Goal: Information Seeking & Learning: Compare options

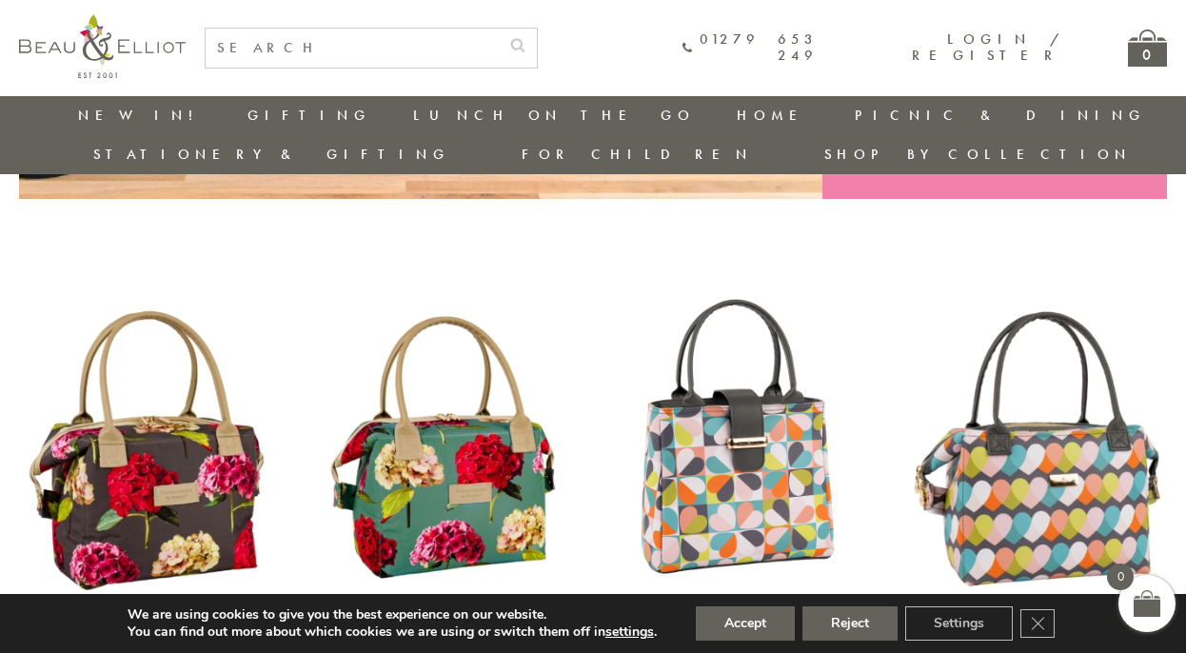
scroll to position [650, 0]
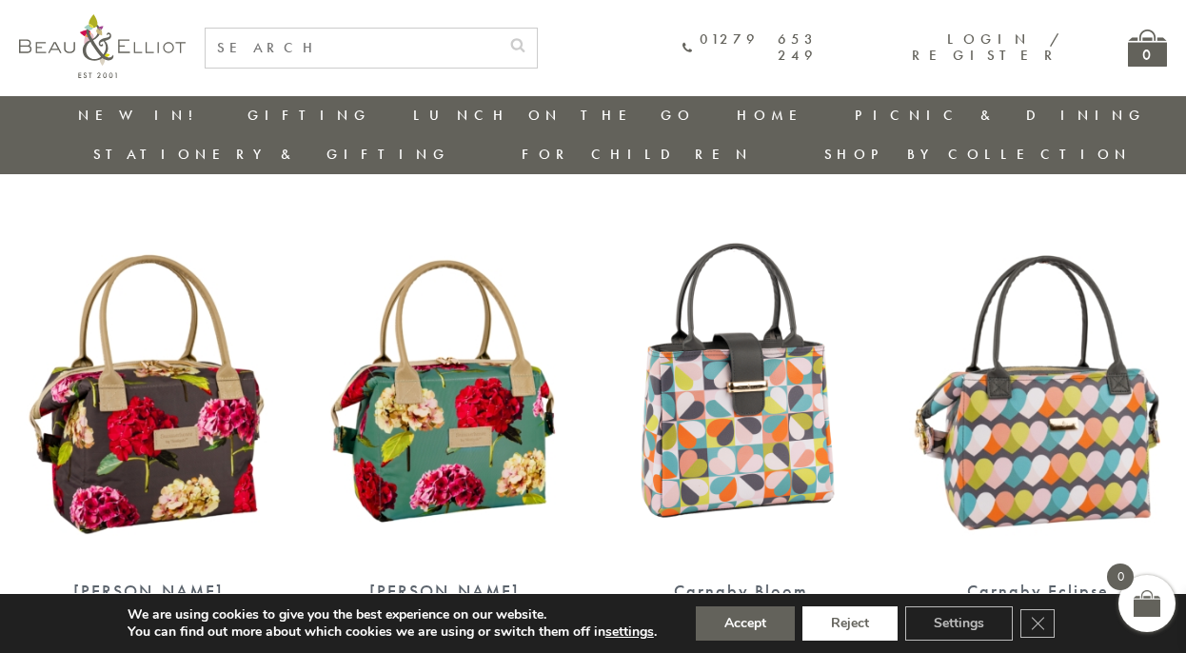
click at [881, 611] on button "Reject" at bounding box center [849, 623] width 95 height 34
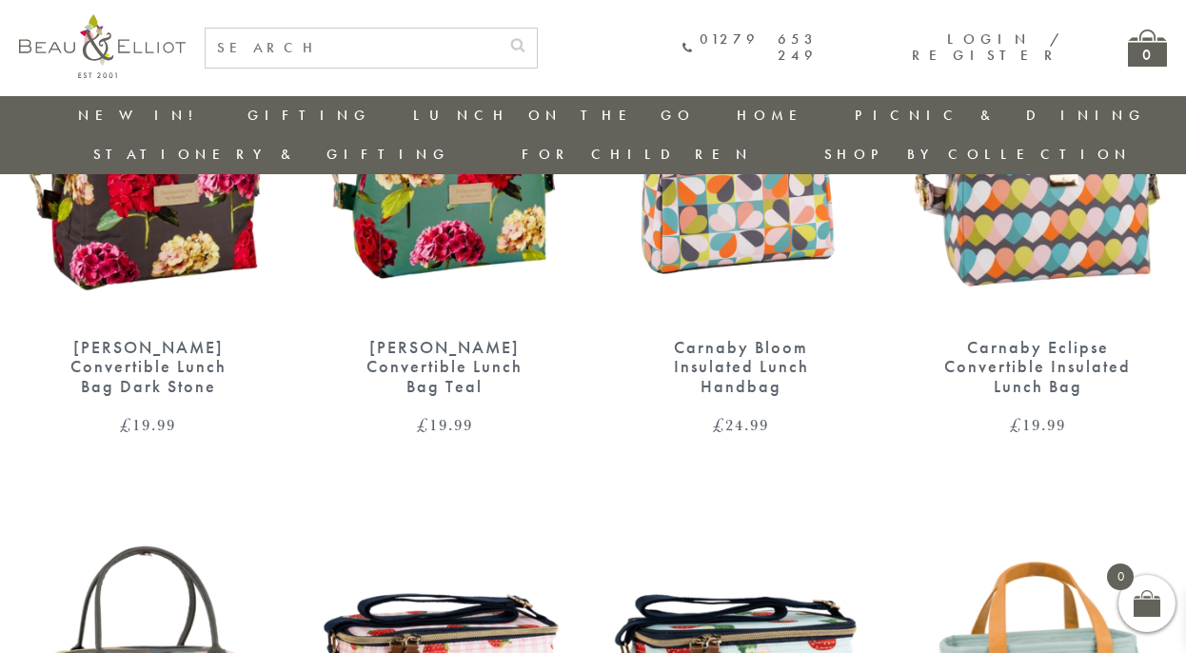
scroll to position [932, 0]
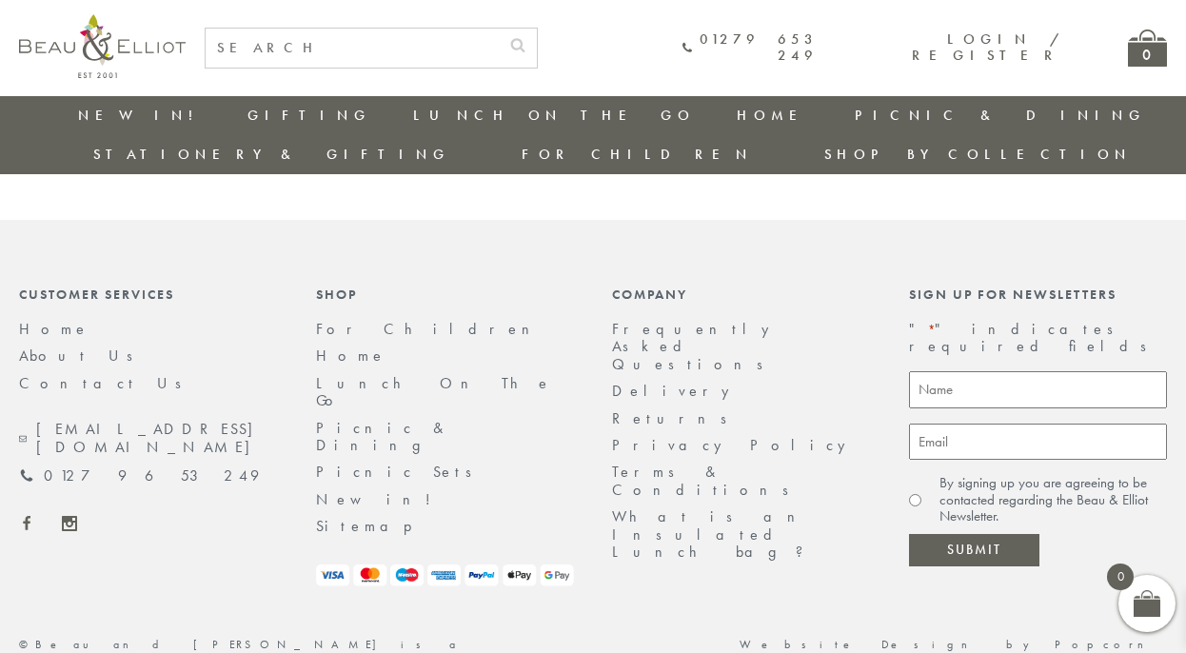
scroll to position [3404, 0]
click at [586, 149] on link "2" at bounding box center [589, 134] width 31 height 30
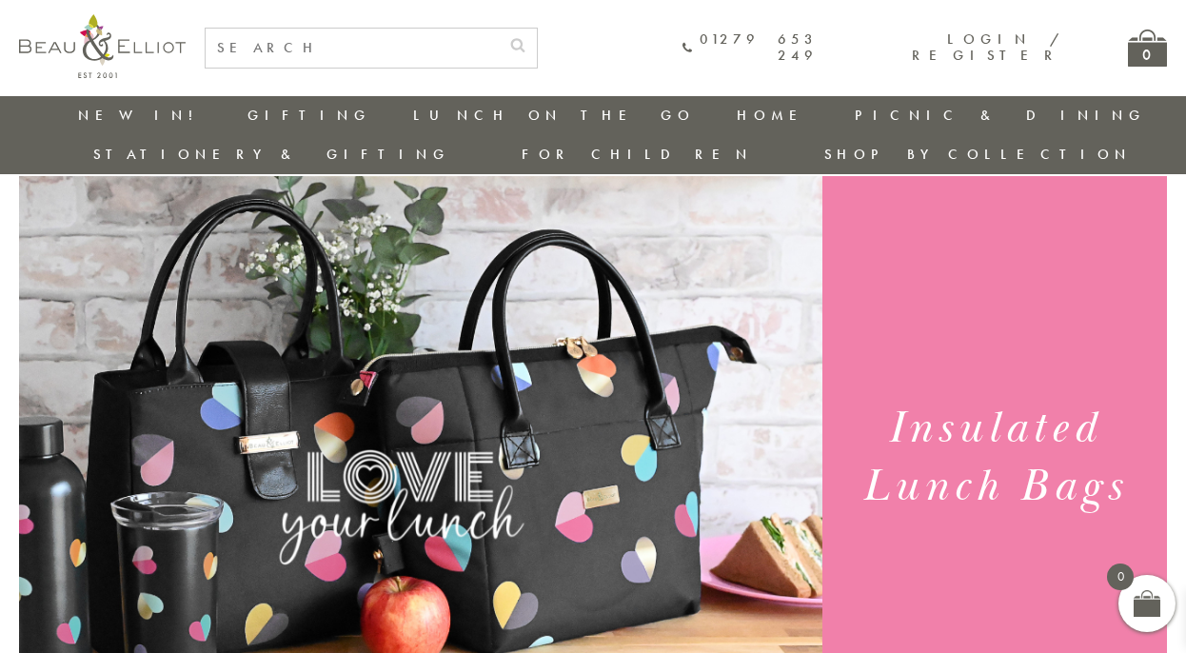
scroll to position [52, 0]
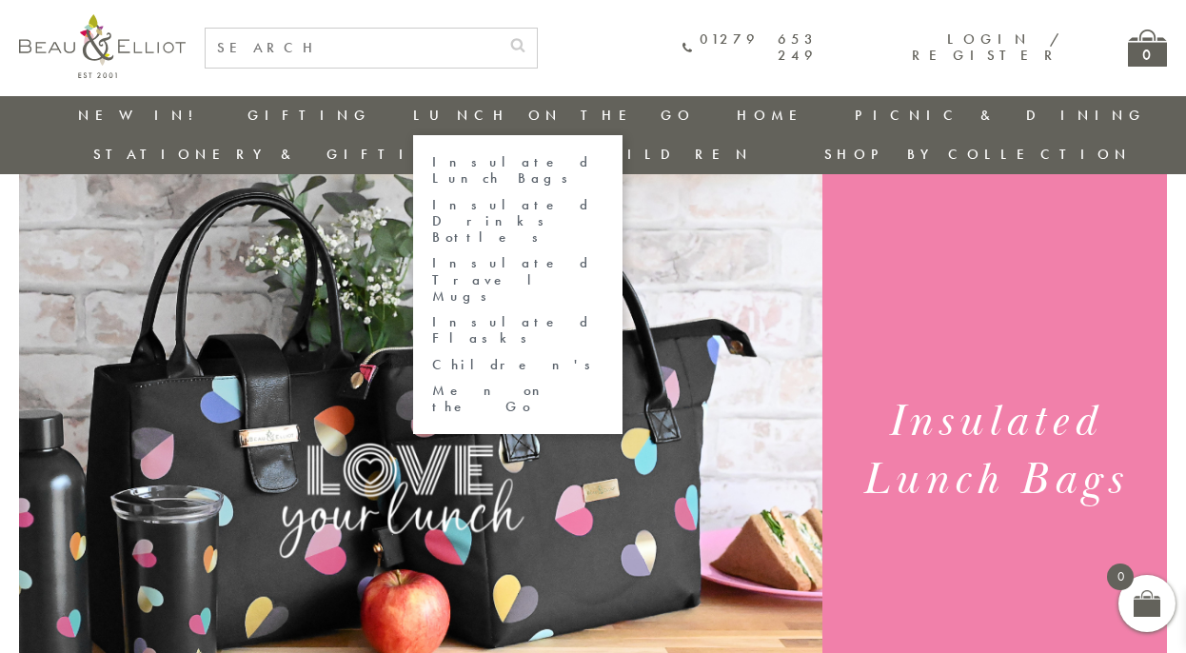
click at [432, 162] on link "Insulated Lunch Bags" at bounding box center [517, 170] width 171 height 33
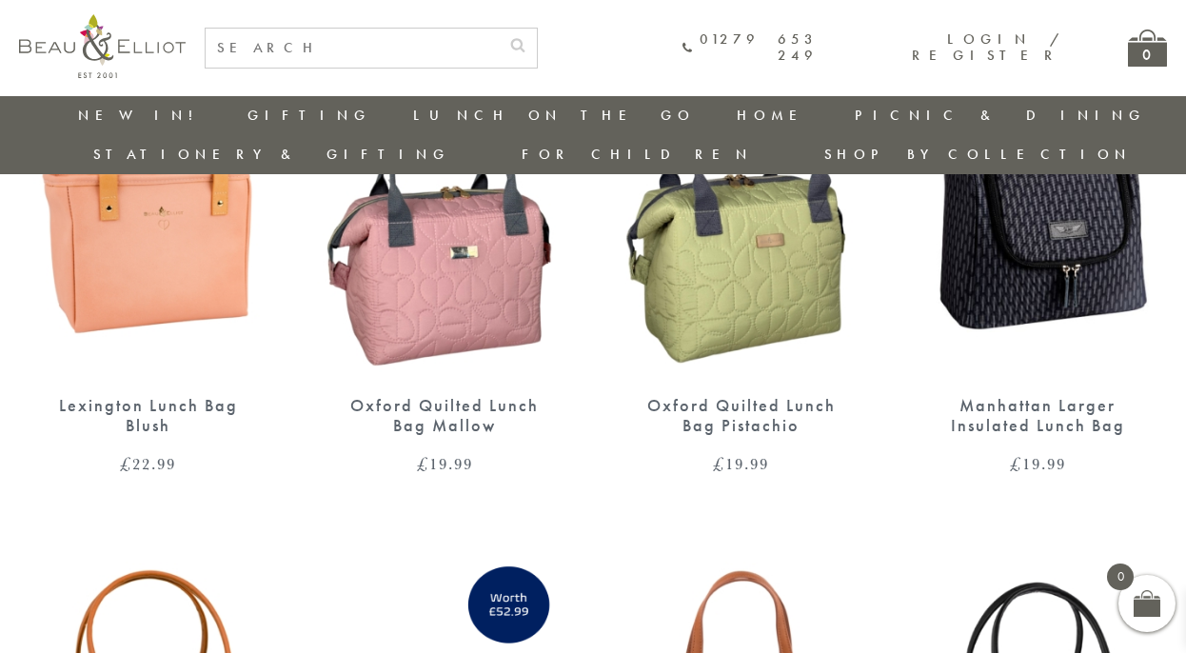
scroll to position [1876, 6]
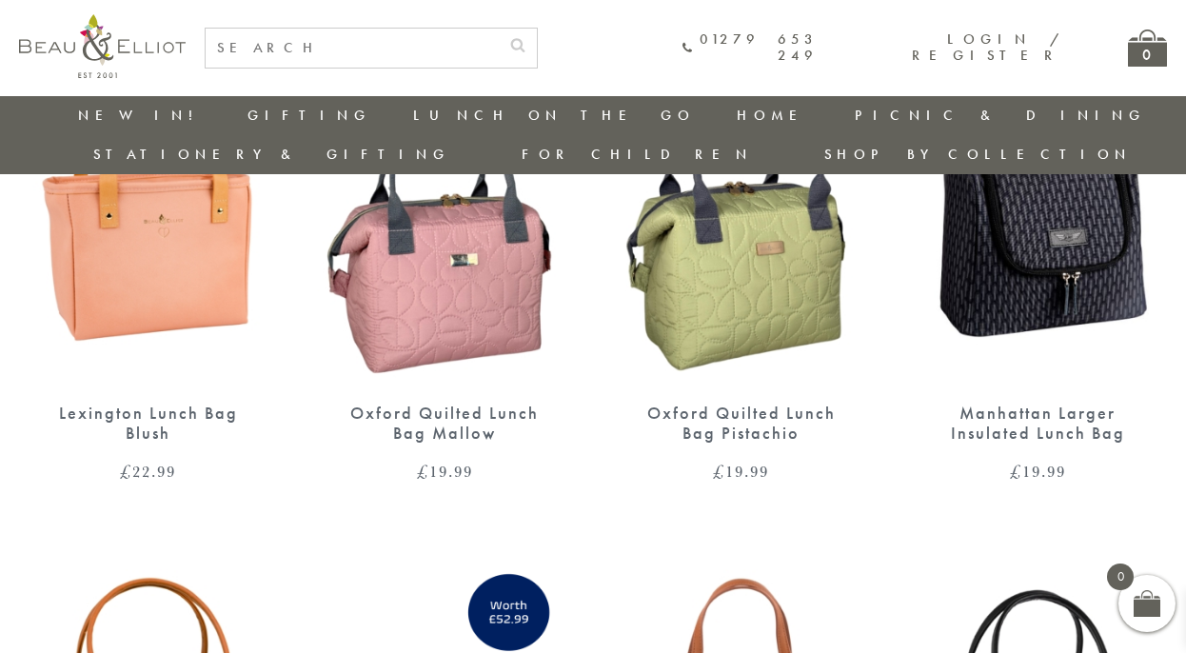
click at [167, 320] on img at bounding box center [148, 217] width 259 height 333
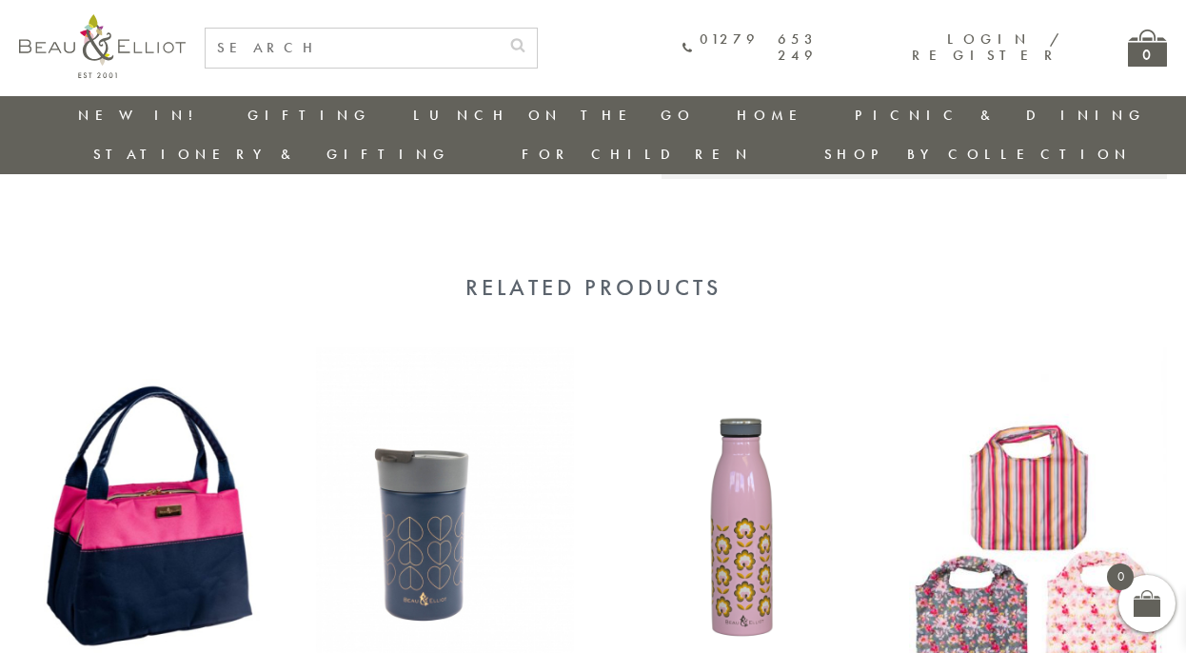
scroll to position [1712, 3]
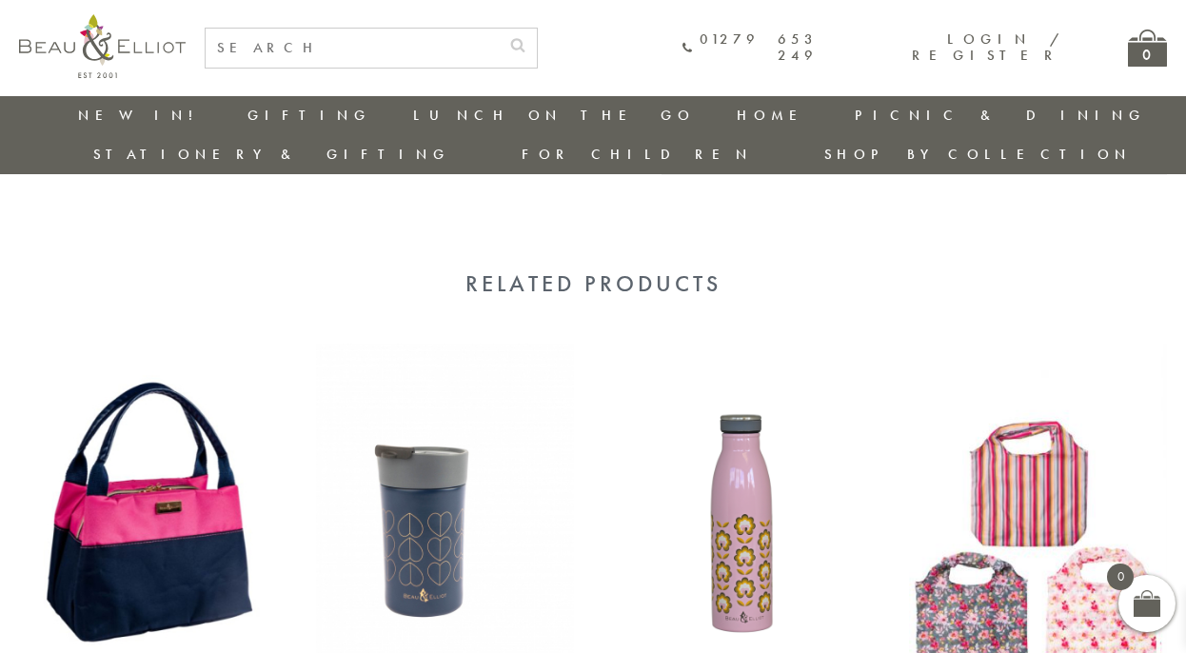
click at [138, 360] on img at bounding box center [148, 510] width 259 height 333
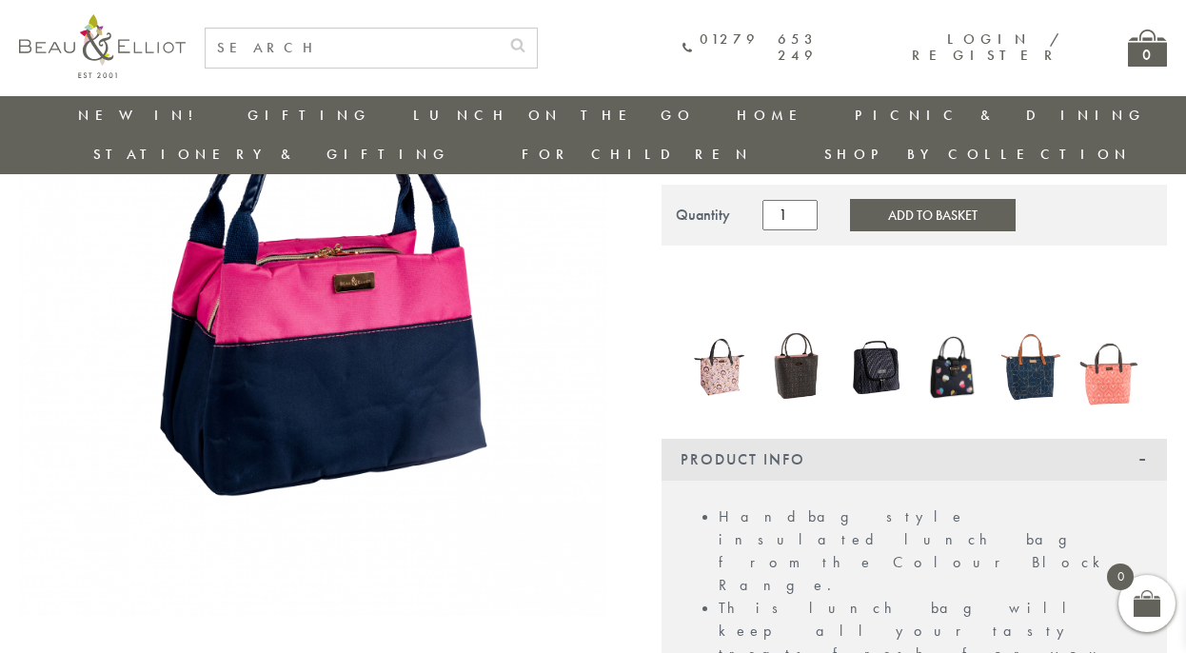
scroll to position [207, 20]
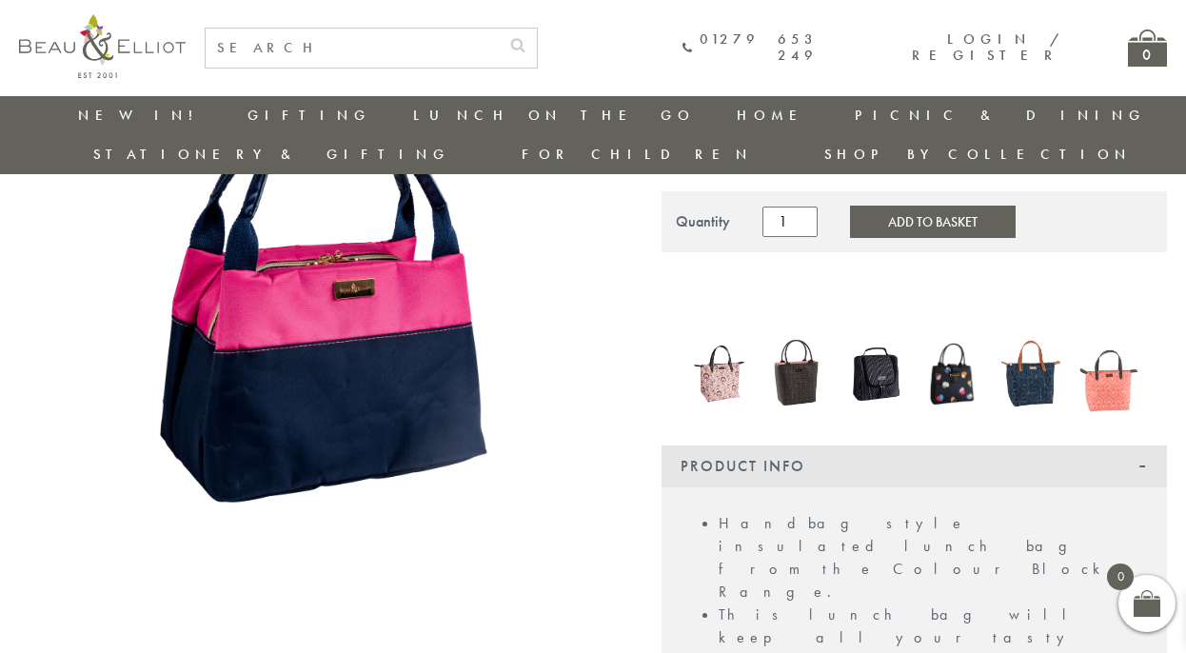
click at [708, 411] on img at bounding box center [719, 373] width 59 height 76
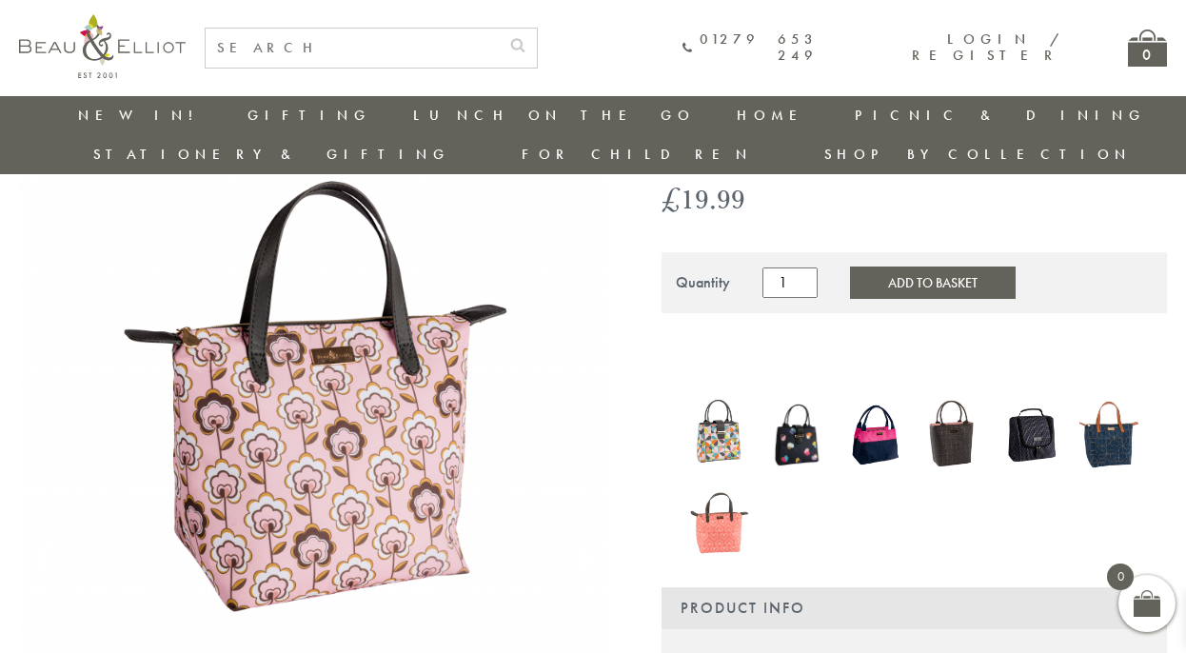
scroll to position [167, 0]
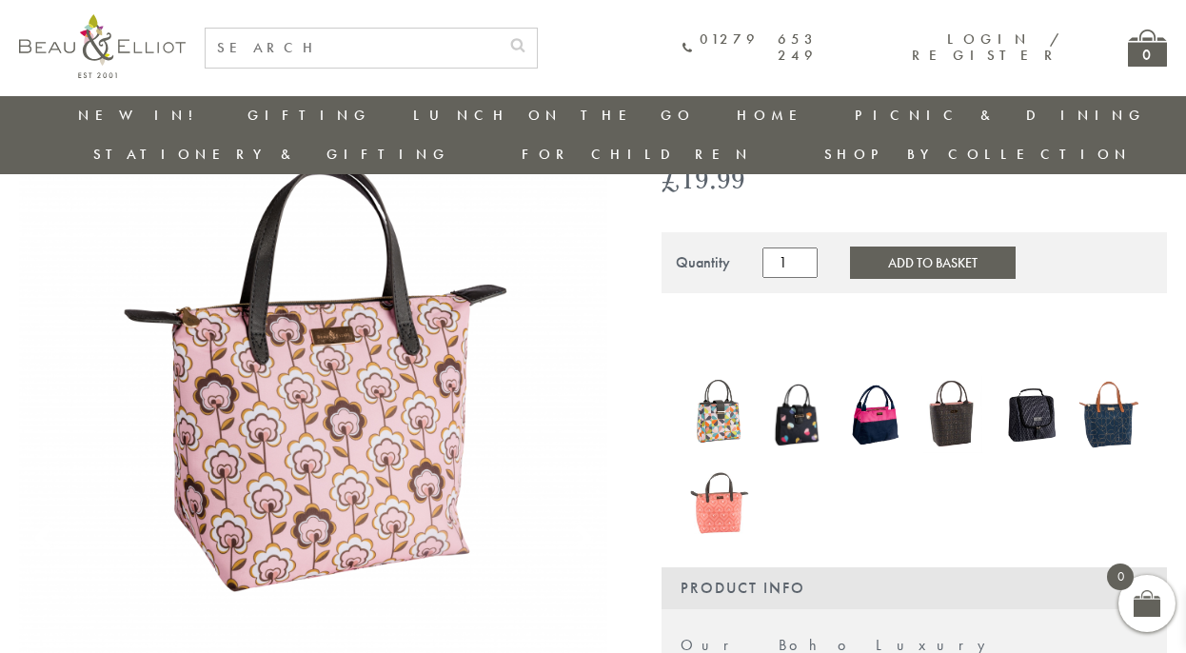
click at [728, 534] on img at bounding box center [719, 496] width 59 height 76
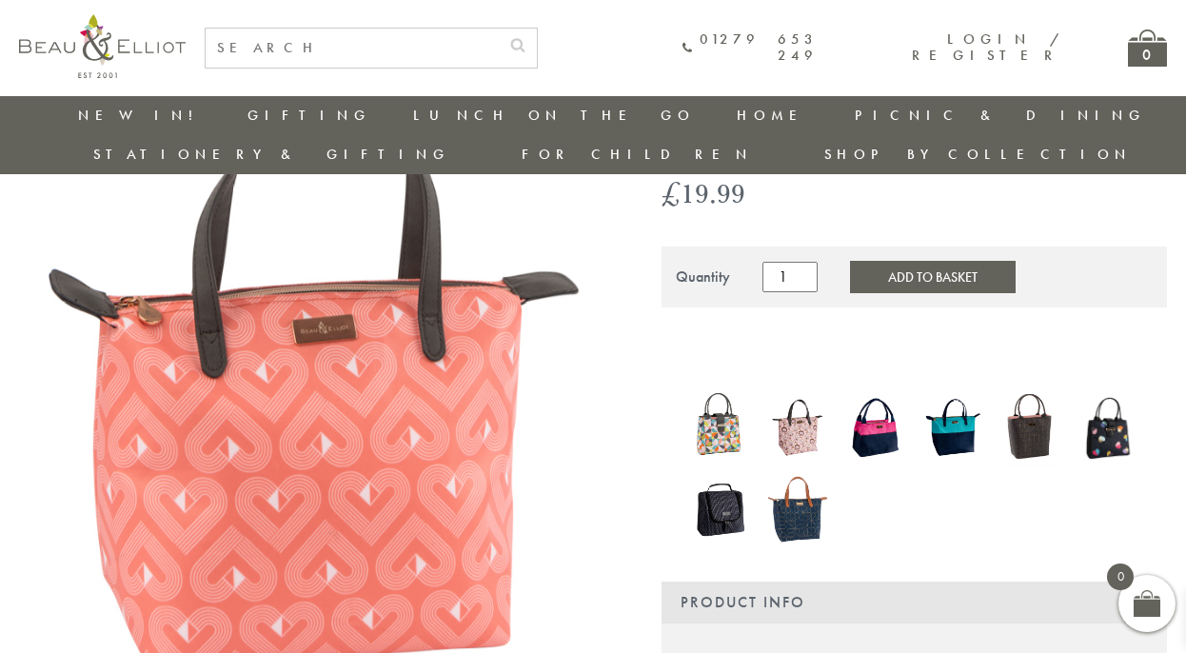
scroll to position [155, 0]
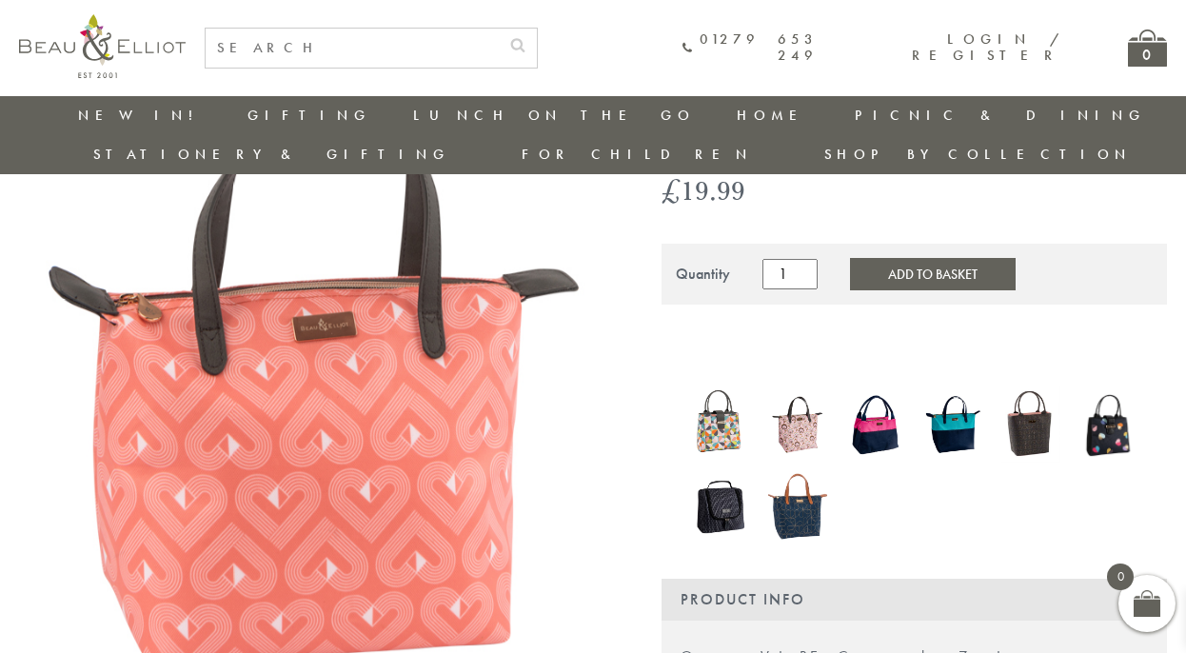
click at [954, 463] on img at bounding box center [952, 424] width 59 height 76
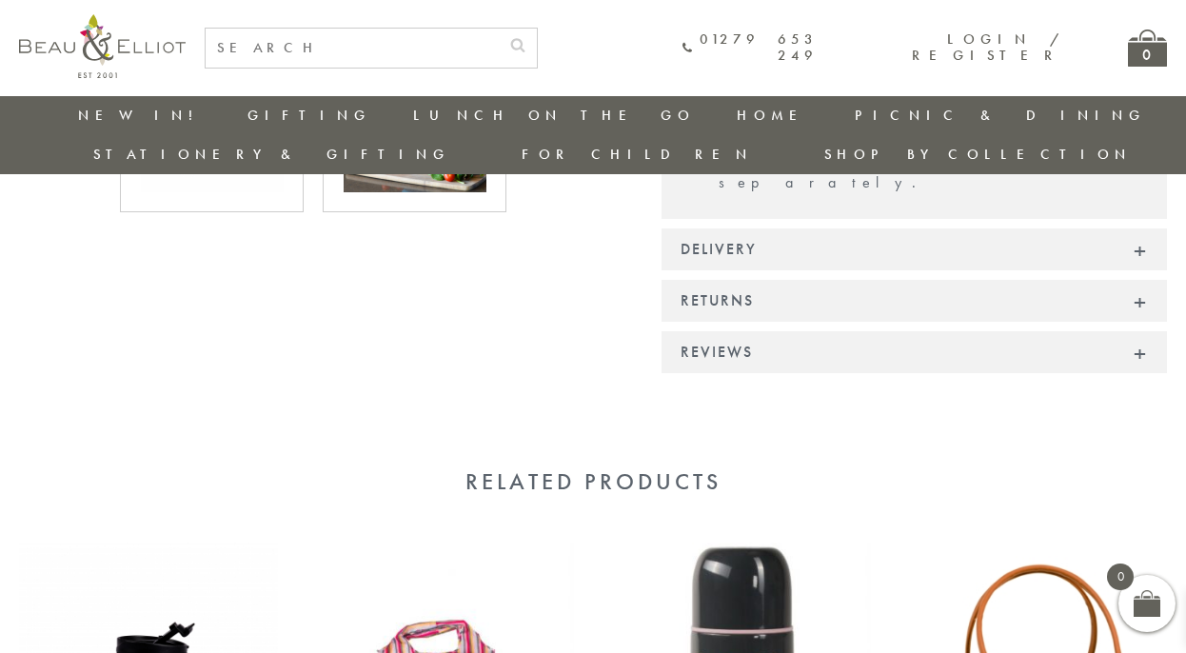
scroll to position [1131, 0]
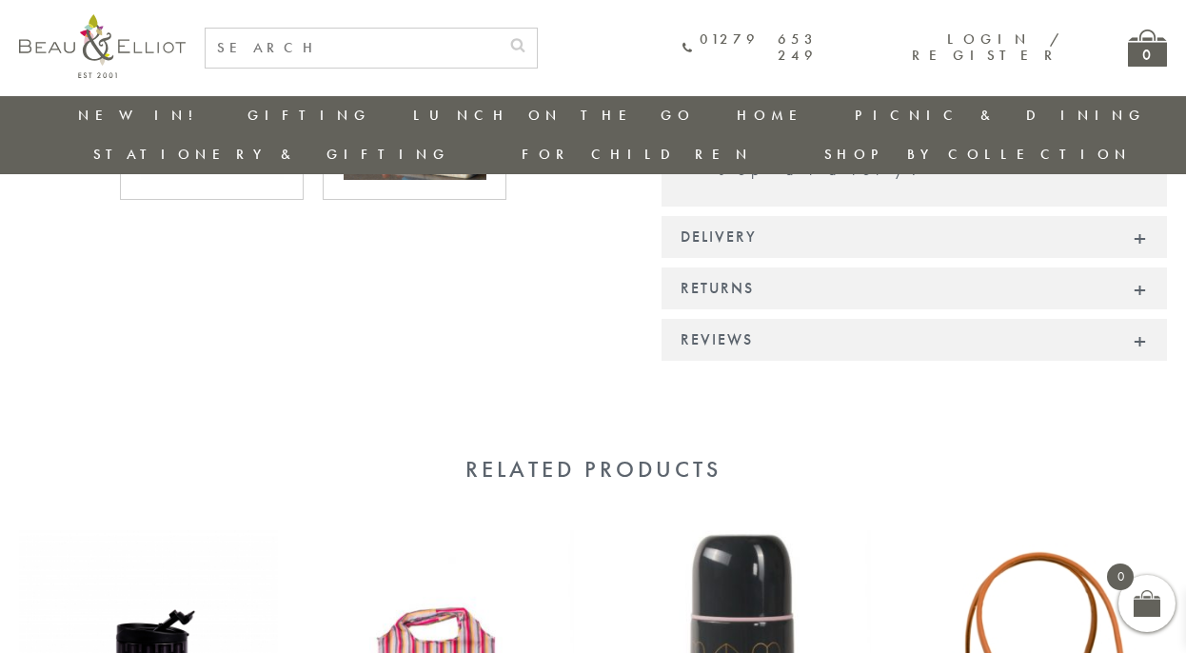
click at [975, 330] on div "Reviews" at bounding box center [913, 340] width 505 height 42
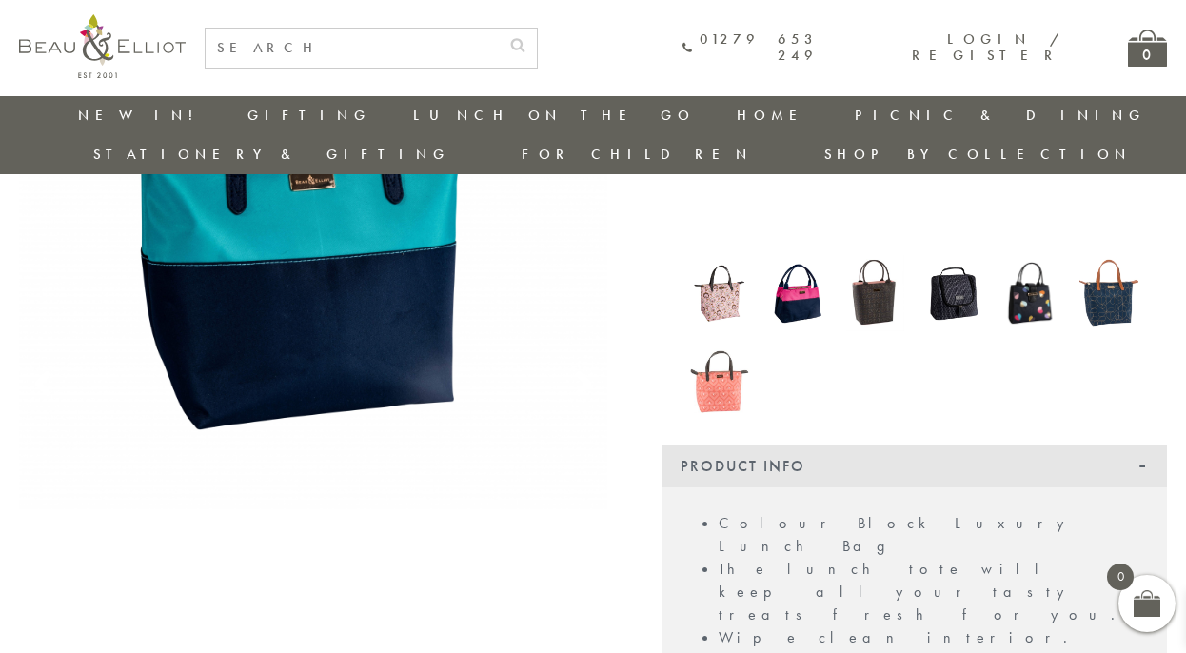
scroll to position [0, 0]
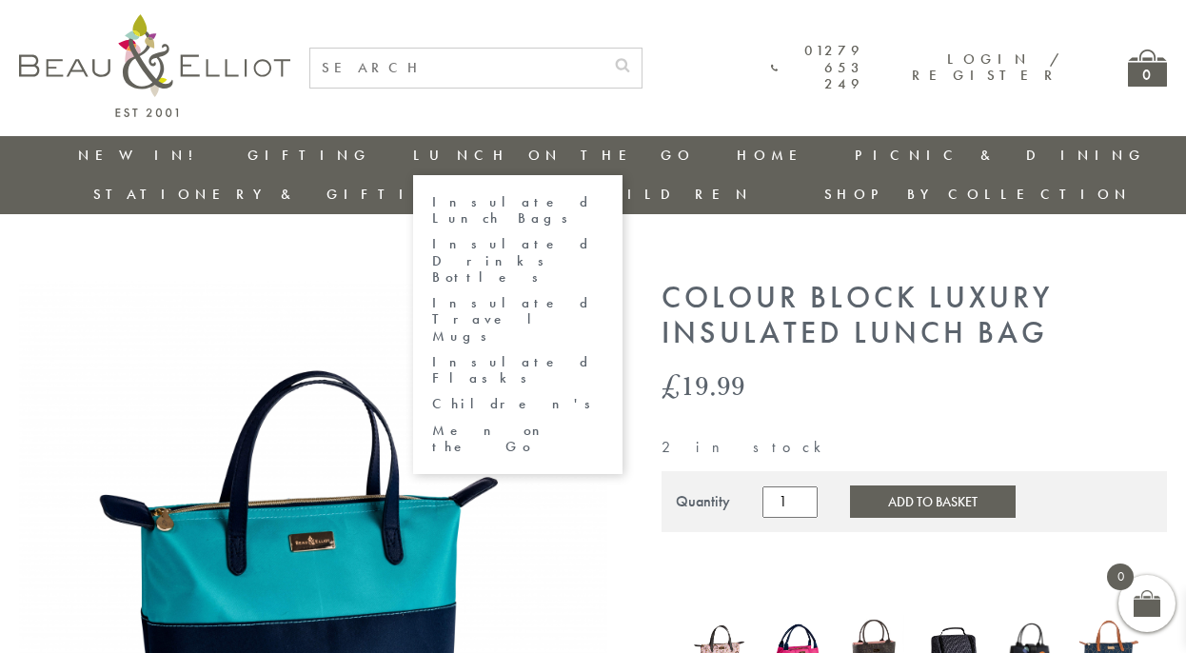
click at [432, 366] on link "Insulated Flasks" at bounding box center [517, 370] width 171 height 33
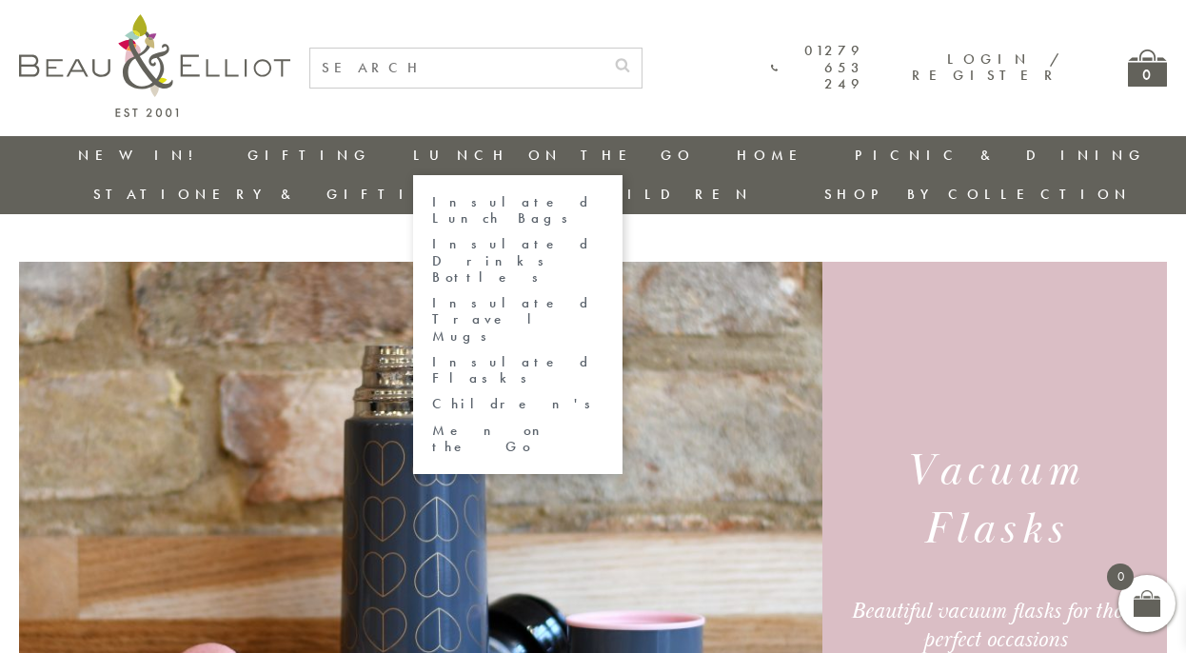
click at [432, 212] on link "Insulated Lunch Bags" at bounding box center [517, 210] width 171 height 33
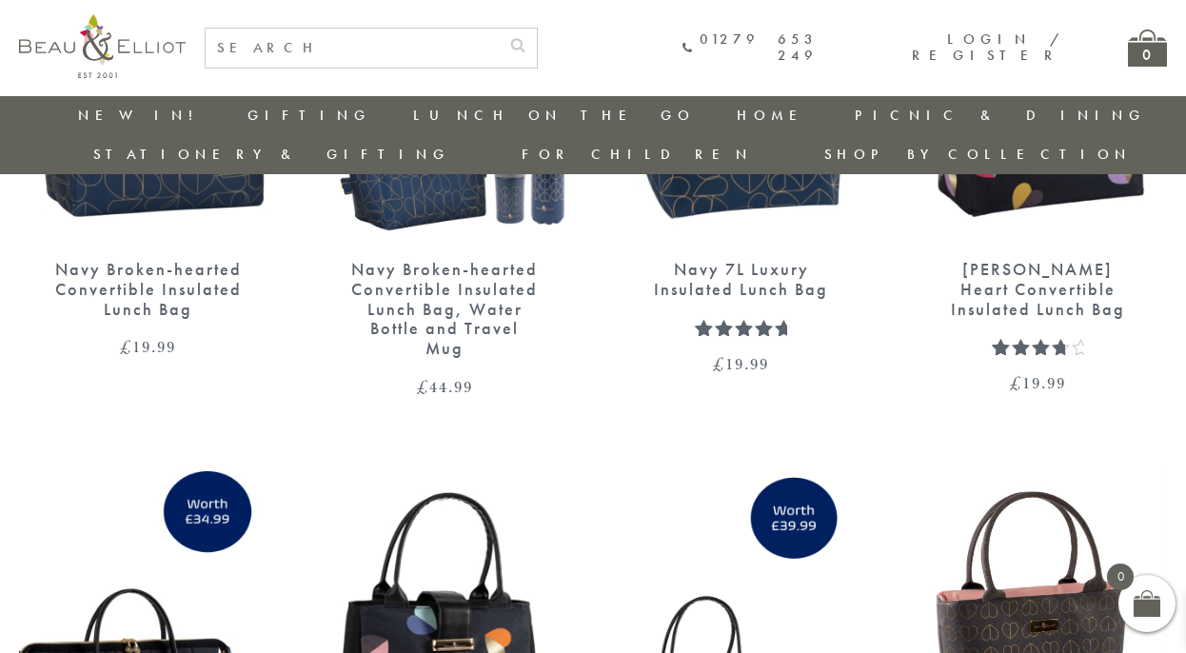
scroll to position [2525, 0]
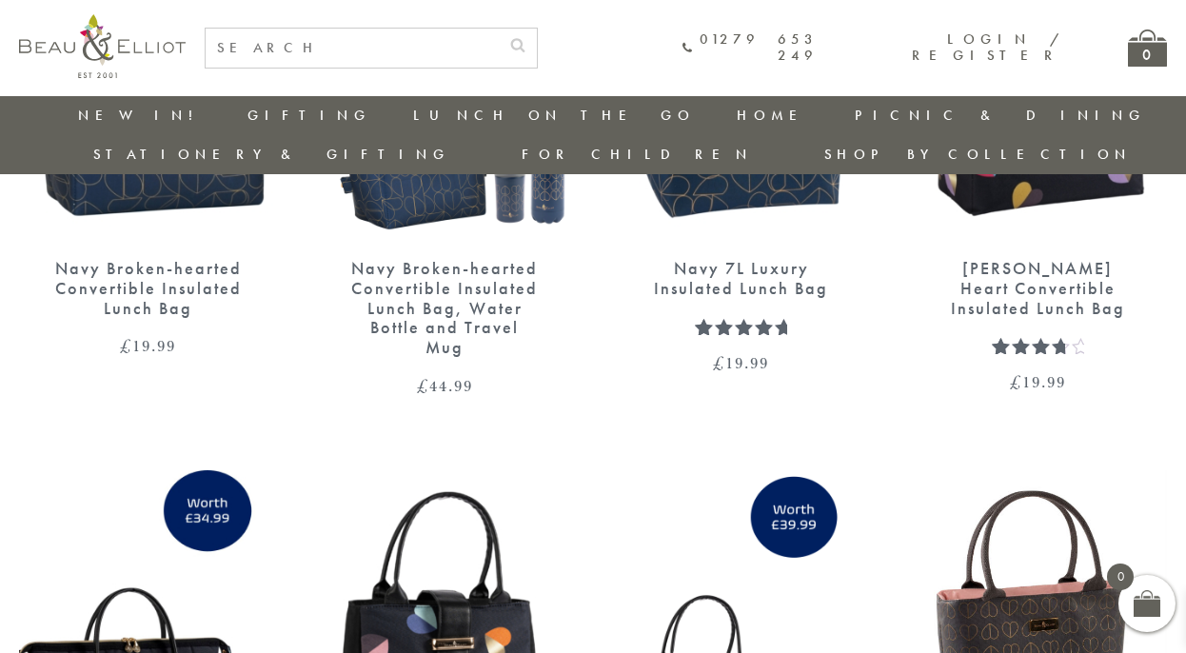
click at [1059, 240] on img at bounding box center [1038, 73] width 259 height 333
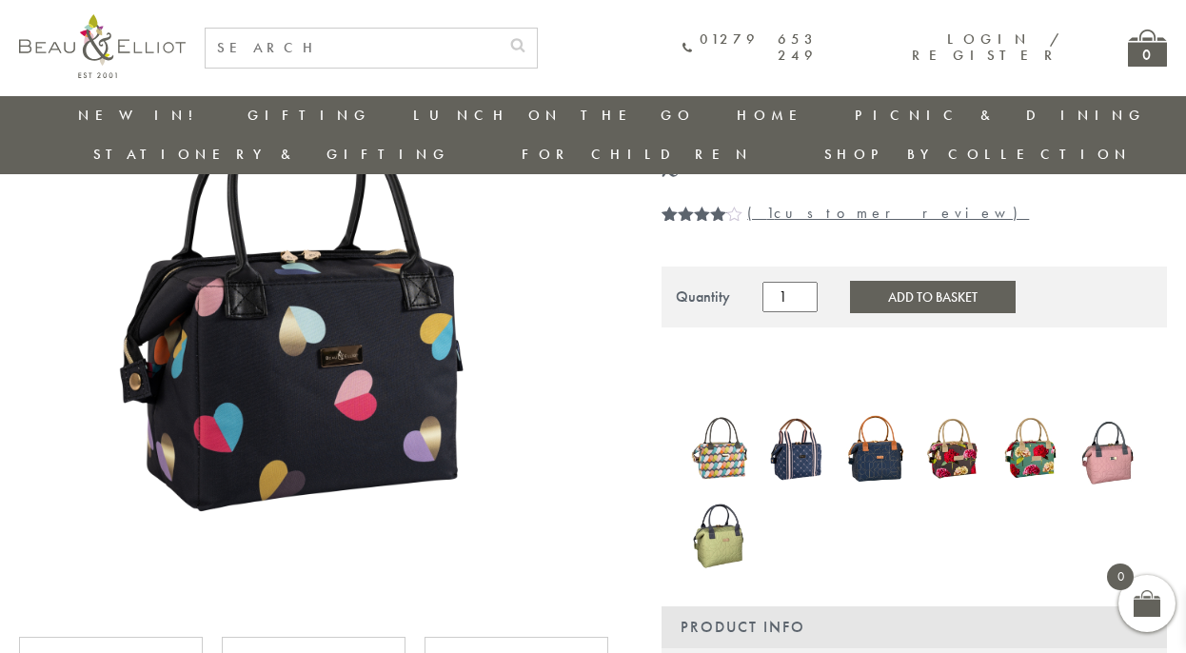
scroll to position [218, 0]
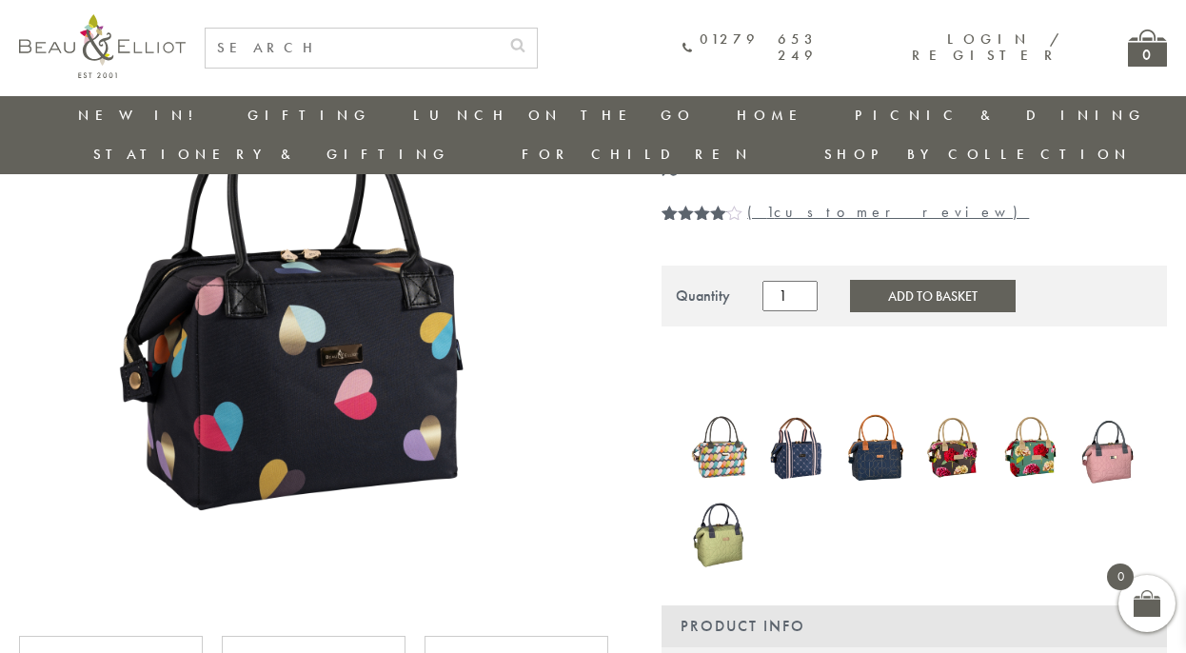
click at [300, 335] on img at bounding box center [313, 317] width 589 height 589
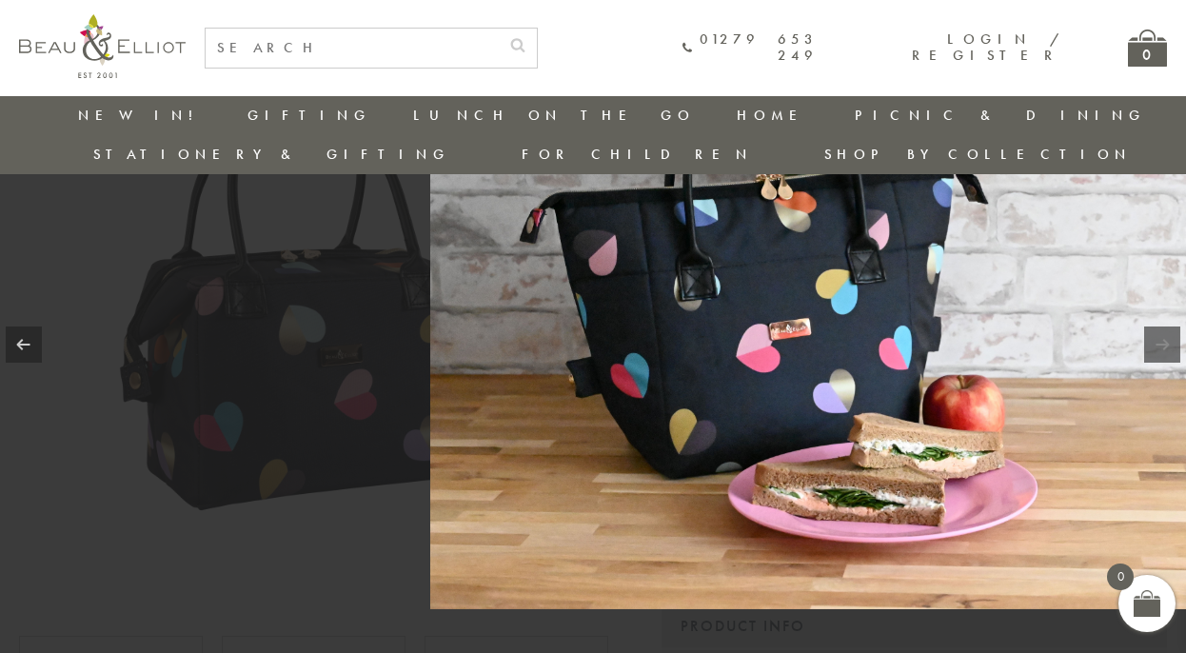
drag, startPoint x: 726, startPoint y: 256, endPoint x: 994, endPoint y: 279, distance: 268.4
click at [994, 279] on img at bounding box center [822, 325] width 784 height 567
